Goal: Task Accomplishment & Management: Manage account settings

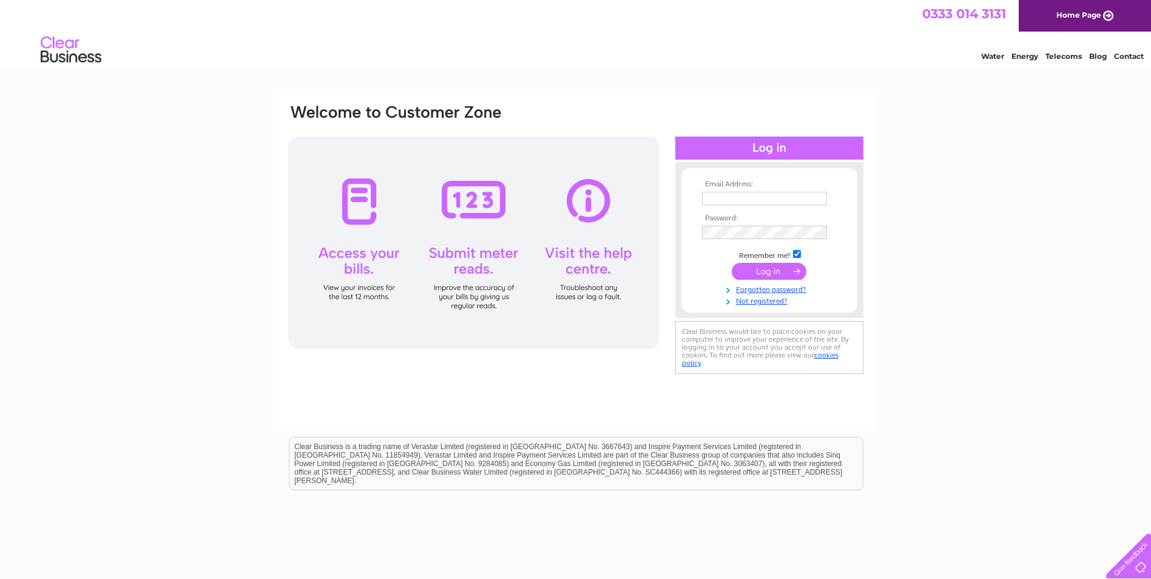
click at [749, 198] on input "text" at bounding box center [764, 198] width 125 height 13
paste input "[PERSON_NAME][EMAIL_ADDRESS][PERSON_NAME][DOMAIN_NAME]"
type input "[PERSON_NAME][EMAIL_ADDRESS][PERSON_NAME][DOMAIN_NAME]"
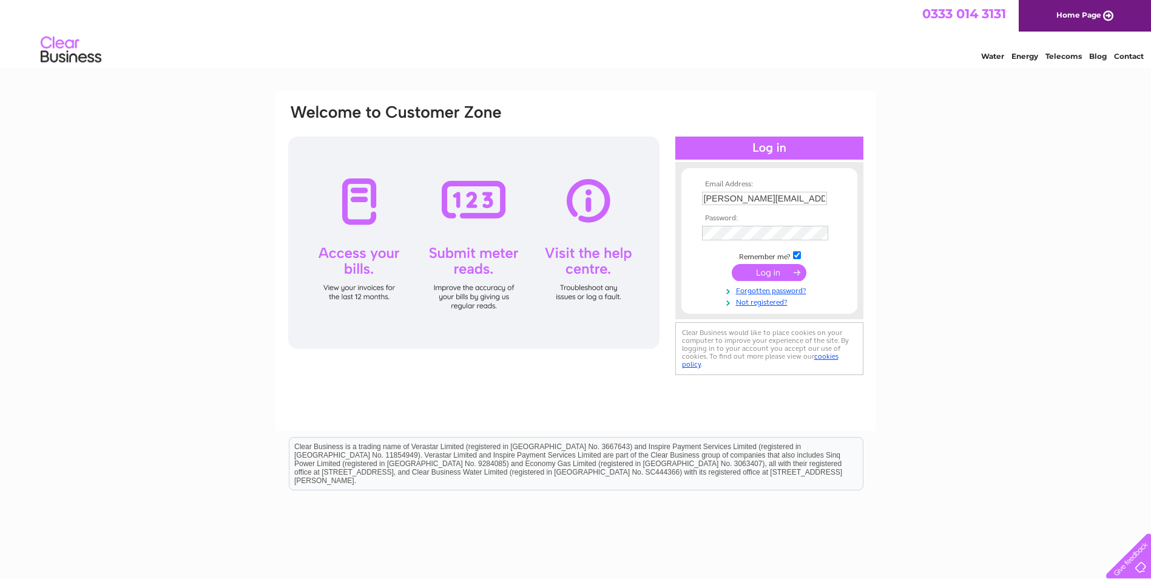
click at [778, 269] on input "submit" at bounding box center [769, 272] width 75 height 17
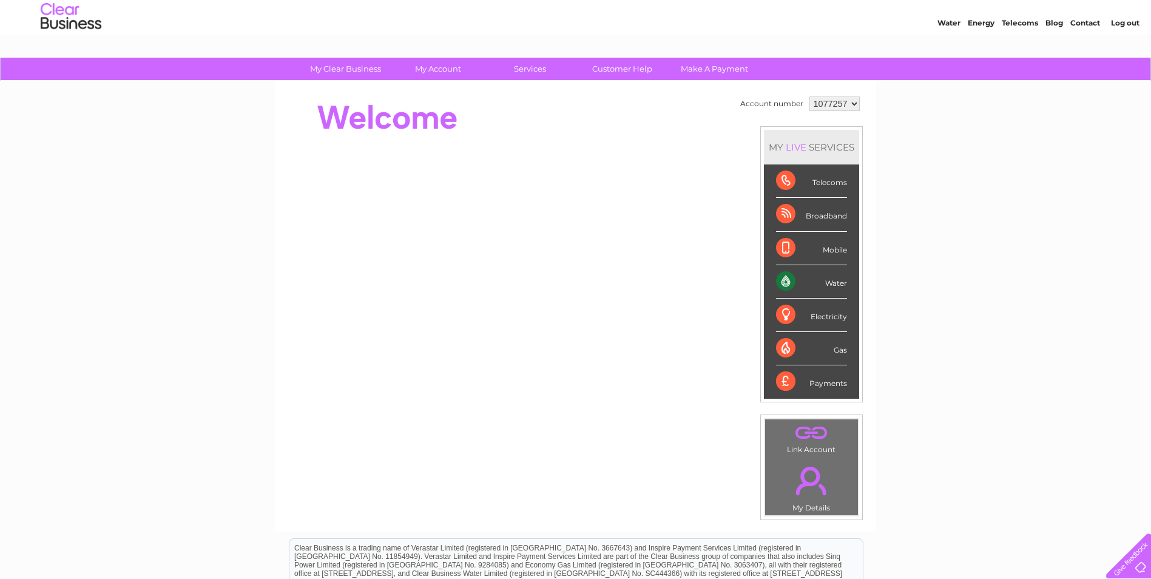
scroll to position [21, 0]
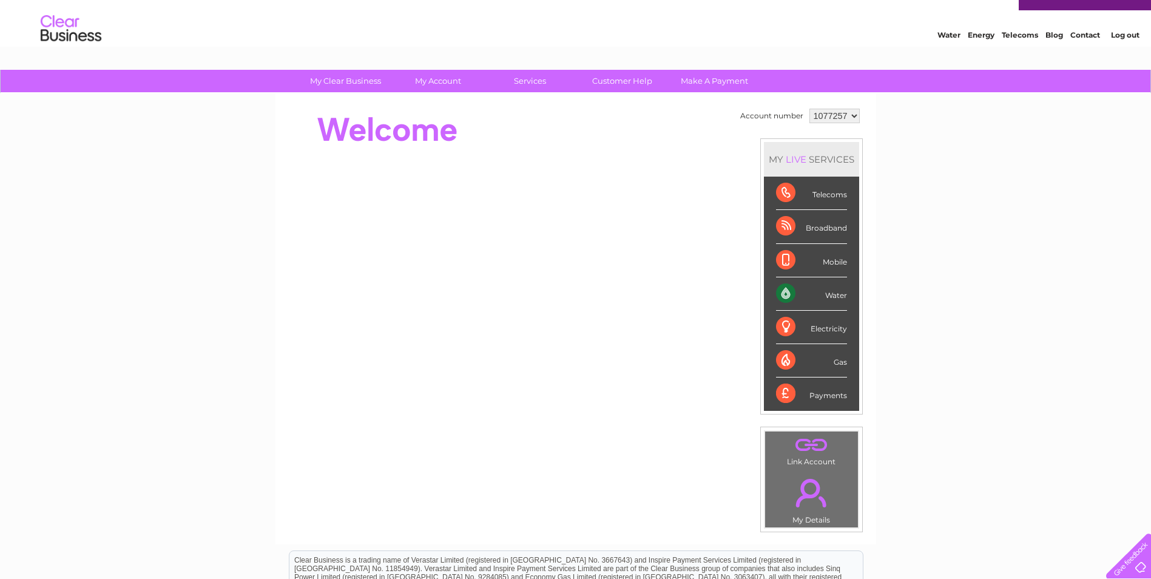
click at [840, 299] on div "Water" at bounding box center [811, 293] width 71 height 33
click at [784, 292] on div "Water" at bounding box center [811, 293] width 71 height 33
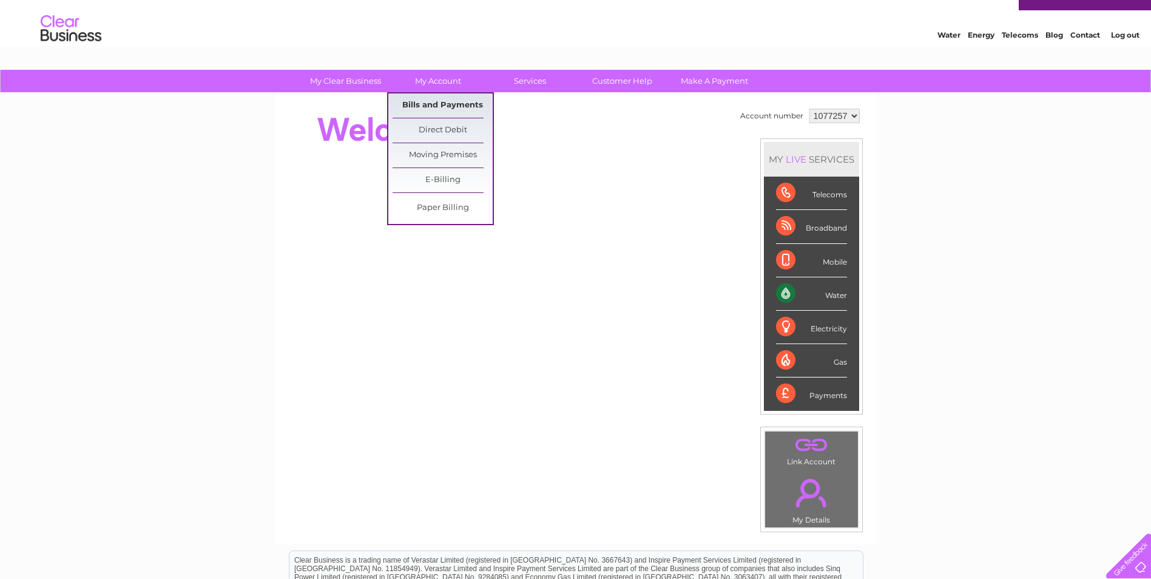
click at [439, 101] on link "Bills and Payments" at bounding box center [443, 105] width 100 height 24
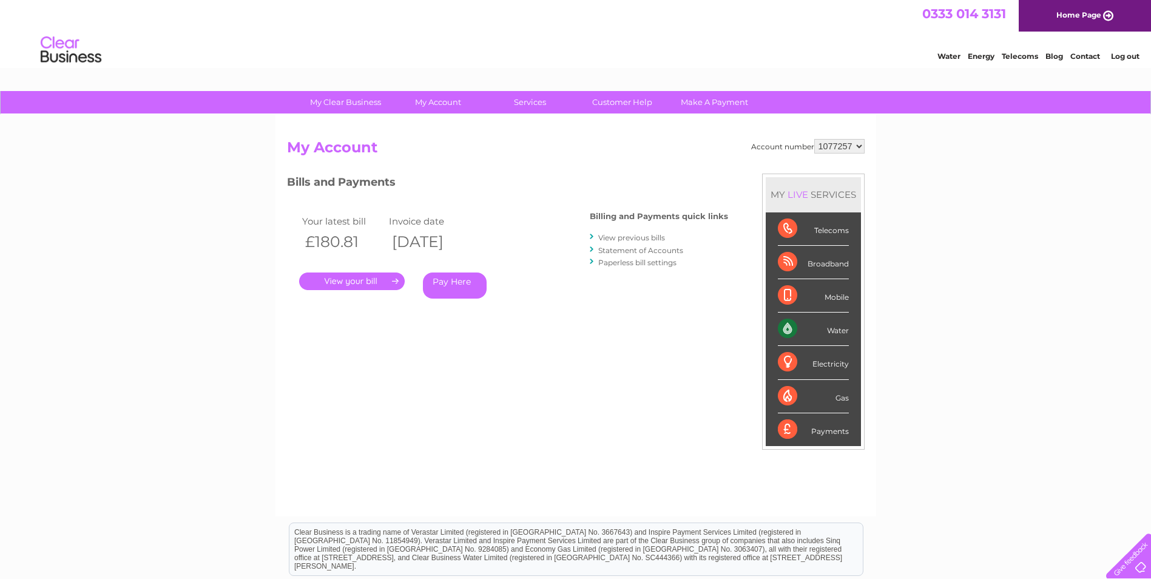
click at [644, 239] on link "View previous bills" at bounding box center [631, 237] width 67 height 9
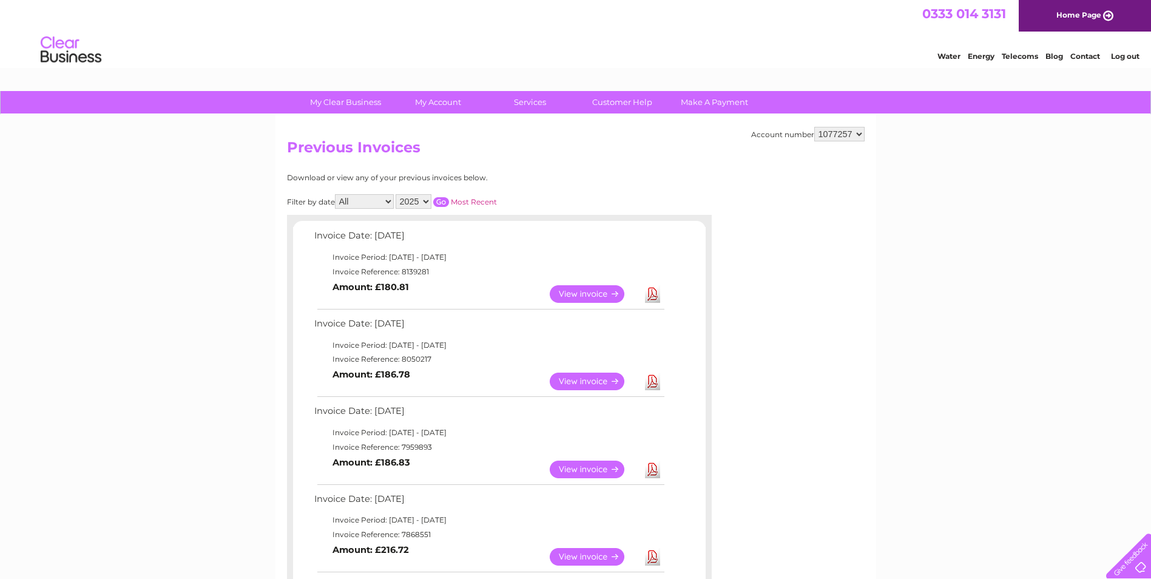
click at [647, 296] on link "Download" at bounding box center [652, 294] width 15 height 18
click at [655, 379] on link "Download" at bounding box center [652, 382] width 15 height 18
click at [1119, 58] on link "Log out" at bounding box center [1125, 56] width 29 height 9
